Goal: Find specific page/section: Find specific page/section

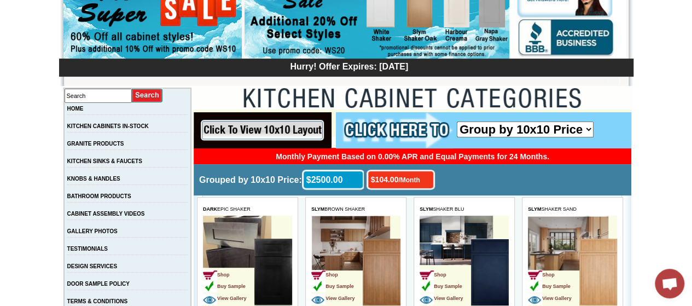
scroll to position [125, 0]
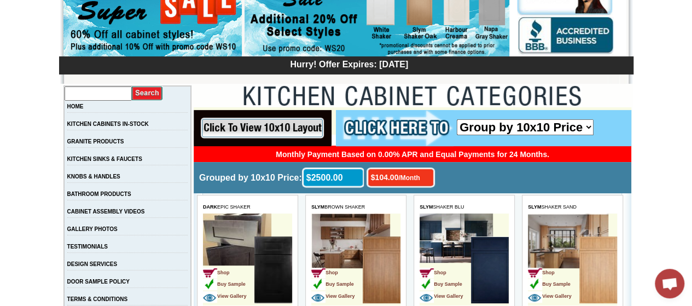
click at [119, 94] on input "text" at bounding box center [98, 93] width 67 height 14
type input "cnc cabinets"
click at [132, 86] on input "image" at bounding box center [147, 93] width 31 height 15
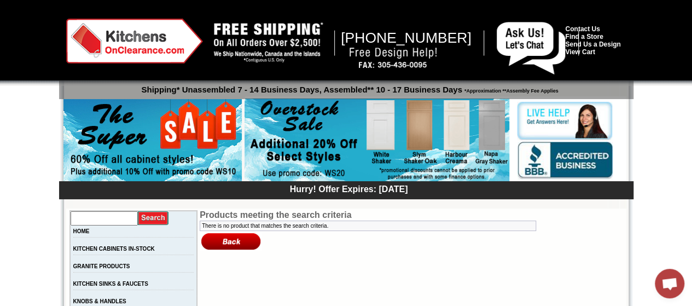
click at [118, 217] on input "text" at bounding box center [104, 218] width 67 height 14
type input "sleek white"
click at [138, 211] on input "image" at bounding box center [153, 218] width 31 height 15
click at [137, 249] on link "KITCHEN CABINETS IN-STOCK" at bounding box center [114, 249] width 82 height 6
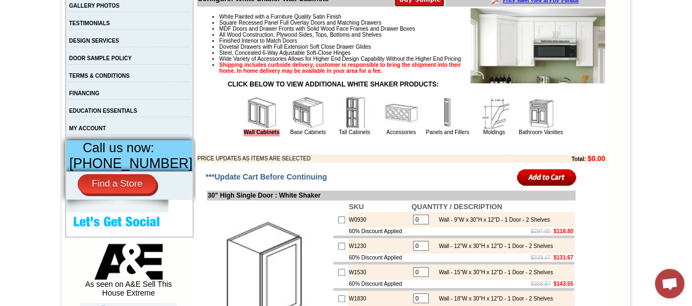
scroll to position [311, 0]
